Goal: Task Accomplishment & Management: Use online tool/utility

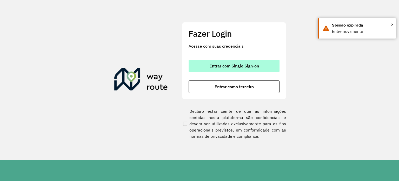
click at [222, 70] on button "Entrar com Single Sign-on" at bounding box center [234, 66] width 91 height 12
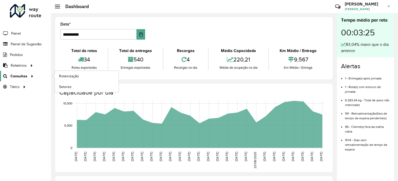
click at [16, 76] on span "Consultas" at bounding box center [18, 75] width 17 height 5
click at [63, 79] on link "Roteirização" at bounding box center [87, 76] width 64 height 10
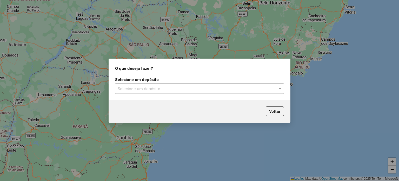
click at [138, 89] on input "text" at bounding box center [194, 89] width 153 height 6
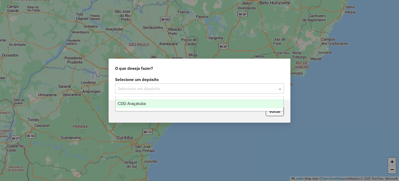
click at [141, 104] on span "CDD Araçatuba" at bounding box center [132, 103] width 28 height 4
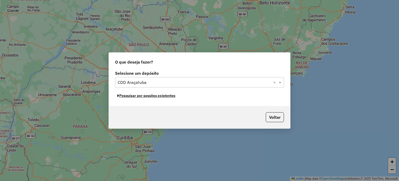
click at [161, 96] on button "Pesquisar por sessões existentes" at bounding box center [146, 96] width 63 height 8
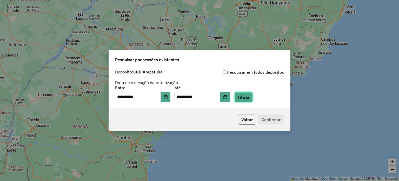
click at [249, 99] on button "Filtrar" at bounding box center [244, 97] width 18 height 10
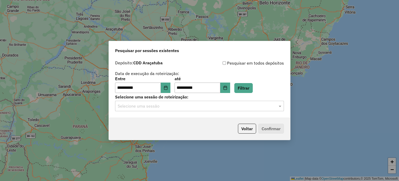
click at [205, 108] on input "text" at bounding box center [194, 106] width 153 height 6
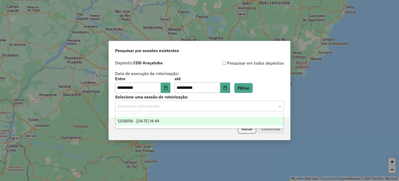
click at [191, 121] on div "1256656 - 01/09/2025 14:44" at bounding box center [200, 120] width 168 height 9
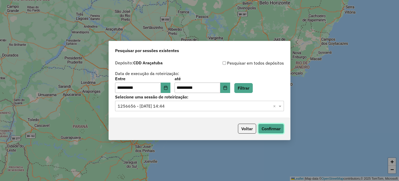
click at [272, 131] on button "Confirmar" at bounding box center [271, 128] width 26 height 10
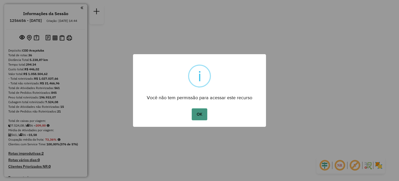
click at [202, 115] on button "OK" at bounding box center [199, 114] width 15 height 12
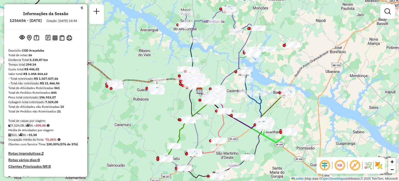
scroll to position [576, 0]
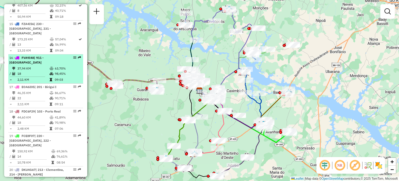
drag, startPoint x: 73, startPoint y: 91, endPoint x: 73, endPoint y: 82, distance: 8.6
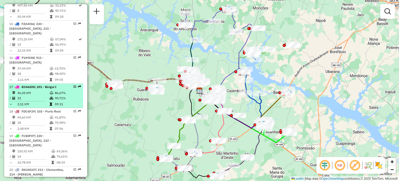
drag, startPoint x: 73, startPoint y: 82, endPoint x: 72, endPoint y: 91, distance: 8.5
click at [73, 88] on em at bounding box center [74, 86] width 3 height 3
select select "**********"
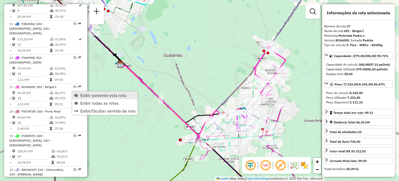
click at [82, 94] on span "Exibir somente esta rota" at bounding box center [103, 95] width 46 height 4
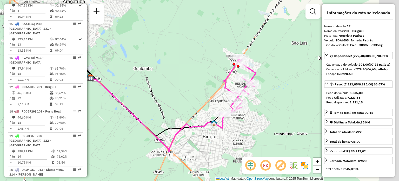
drag, startPoint x: 282, startPoint y: 117, endPoint x: 228, endPoint y: 139, distance: 58.1
click at [228, 139] on div "Janela de atendimento Grade de atendimento Capacidade Transportadoras Veículos …" at bounding box center [199, 90] width 399 height 181
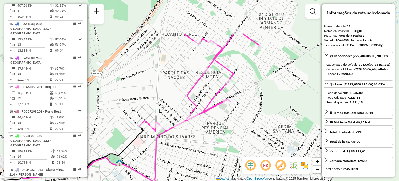
drag, startPoint x: 182, startPoint y: 105, endPoint x: 229, endPoint y: 161, distance: 73.1
click at [229, 161] on div "Janela de atendimento Grade de atendimento Capacidade Transportadoras Veículos …" at bounding box center [199, 90] width 399 height 181
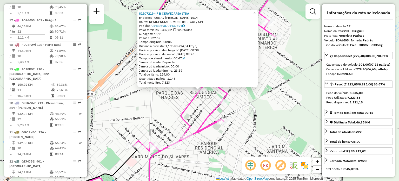
scroll to position [659, 0]
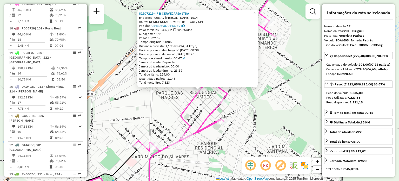
click at [215, 97] on div "81107219 - F B CERVEJARIA LTDA Endereço: 008 AV [PERSON_NAME] 1514 Bairro: RESI…" at bounding box center [199, 90] width 399 height 181
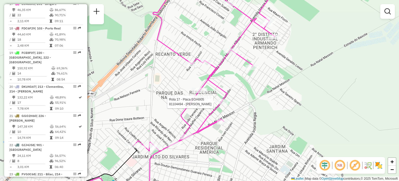
select select "**********"
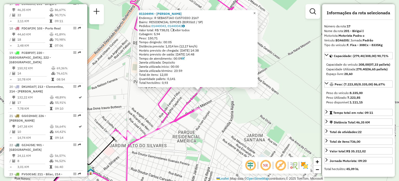
click at [256, 12] on span "×" at bounding box center [254, 13] width 2 height 4
